Goal: Communication & Community: Answer question/provide support

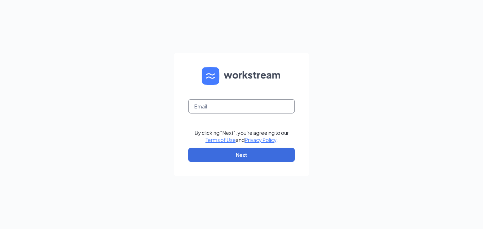
click at [229, 110] on input "text" at bounding box center [241, 106] width 107 height 14
type input "omgroesbeckdonuts@theomgroup.net"
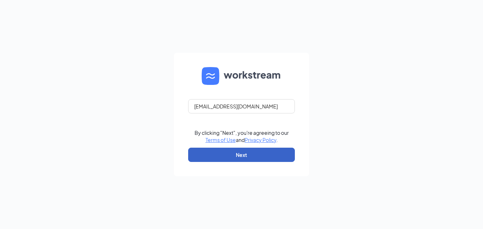
click at [243, 157] on button "Next" at bounding box center [241, 154] width 107 height 14
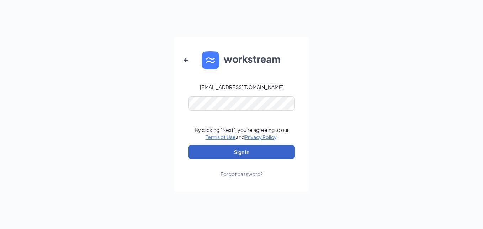
click at [233, 154] on button "Sign In" at bounding box center [241, 152] width 107 height 14
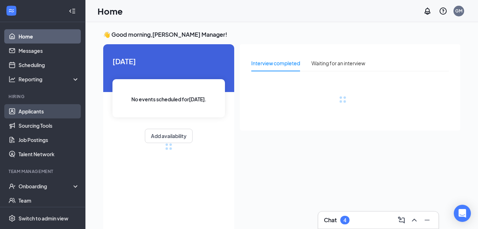
click at [39, 113] on link "Applicants" at bounding box center [49, 111] width 61 height 14
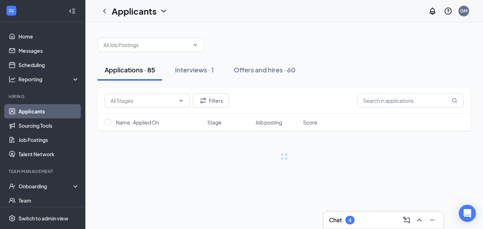
click at [39, 113] on link "Applicants" at bounding box center [49, 111] width 61 height 14
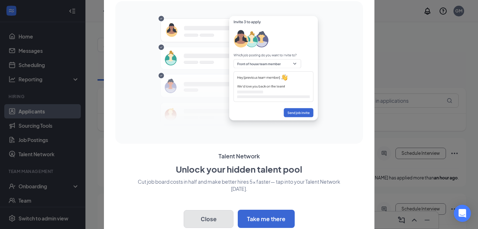
click at [196, 216] on button "Close" at bounding box center [209, 219] width 50 height 18
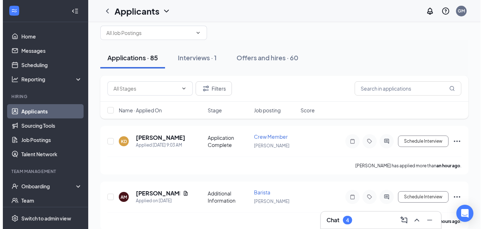
scroll to position [12, 0]
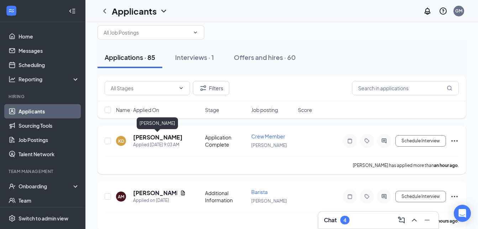
click at [166, 135] on h5 "[PERSON_NAME]" at bounding box center [157, 137] width 49 height 8
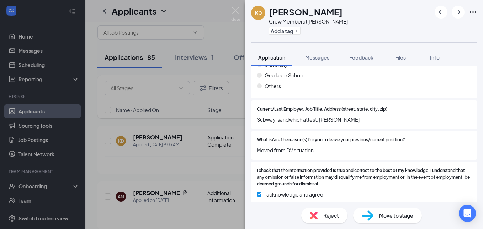
scroll to position [439, 0]
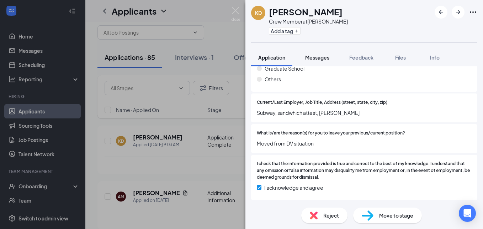
click at [322, 55] on span "Messages" at bounding box center [317, 57] width 24 height 6
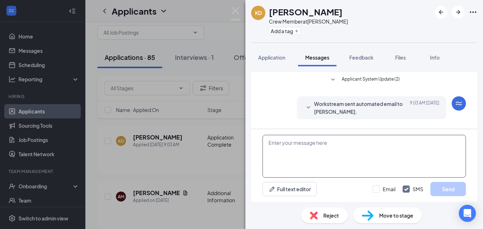
click at [312, 139] on textarea at bounding box center [365, 156] width 204 height 43
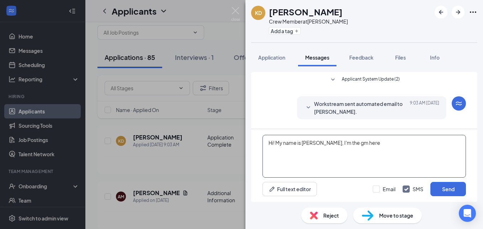
type textarea "Hi! My name is [PERSON_NAME], I'm the gm here"
